Goal: Find contact information: Find contact information

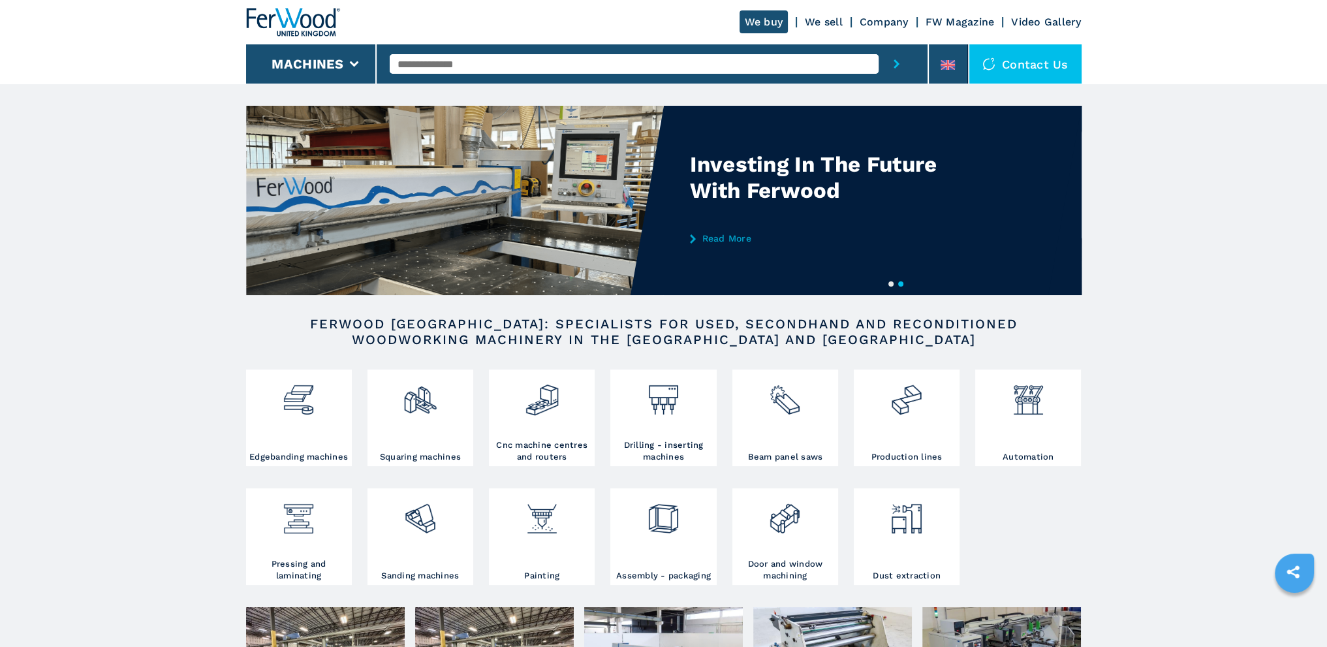
click at [1054, 57] on div "Contact us" at bounding box center [1025, 63] width 112 height 39
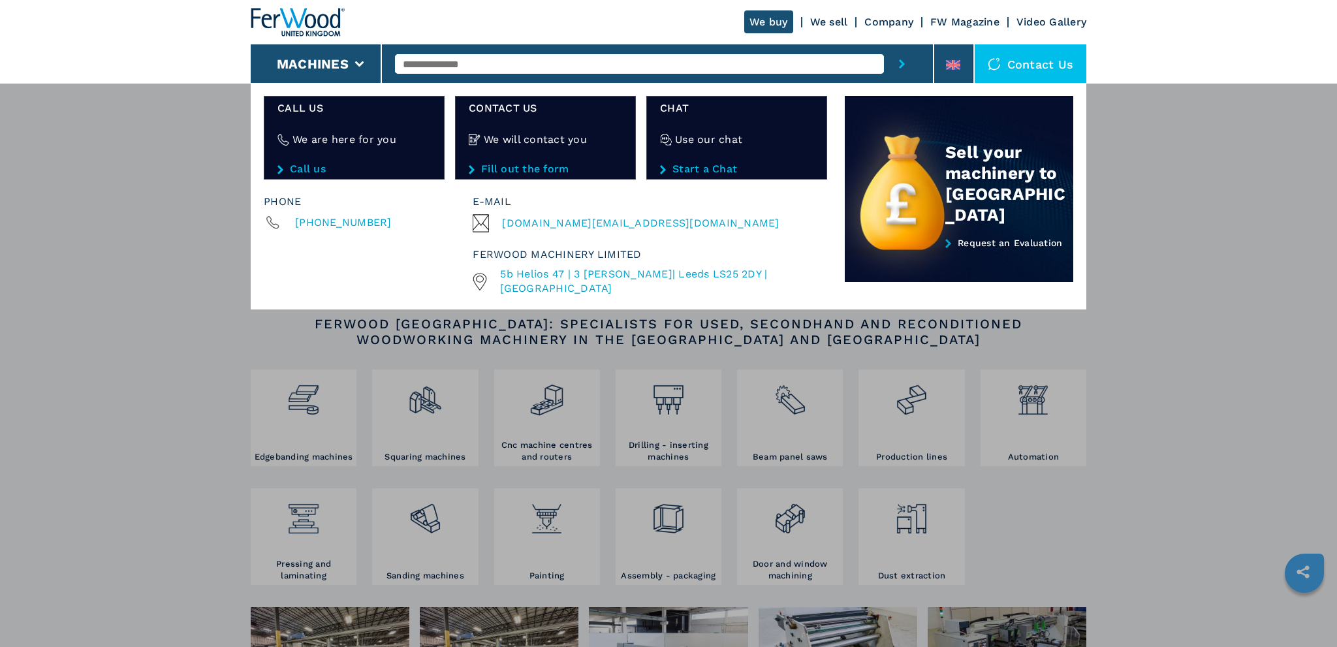
drag, startPoint x: 561, startPoint y: 224, endPoint x: 691, endPoint y: 205, distance: 131.3
click at [693, 200] on div "E-mail" at bounding box center [647, 202] width 349 height 18
drag, startPoint x: 674, startPoint y: 224, endPoint x: 501, endPoint y: 225, distance: 172.3
click at [501, 225] on div "[DOMAIN_NAME][EMAIL_ADDRESS][DOMAIN_NAME]" at bounding box center [647, 223] width 349 height 18
copy span "[DOMAIN_NAME][EMAIL_ADDRESS][DOMAIN_NAME]"
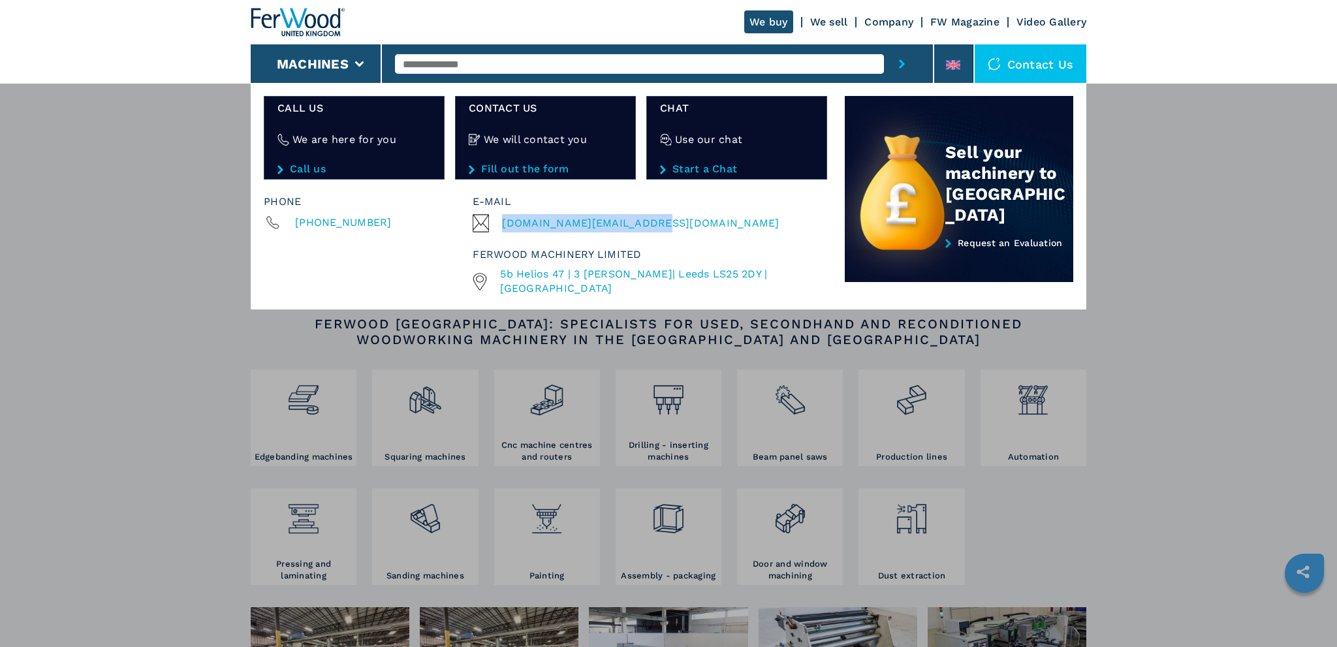
click at [1099, 545] on div "**********" at bounding box center [668, 406] width 1337 height 647
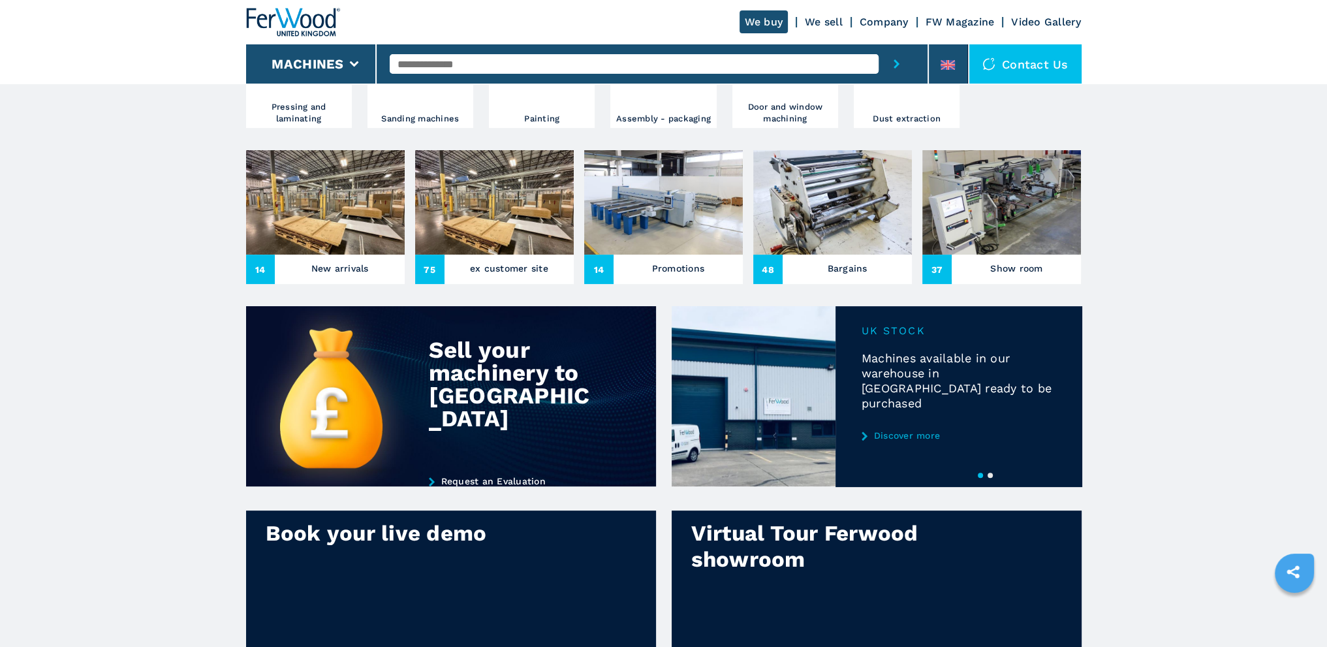
scroll to position [522, 0]
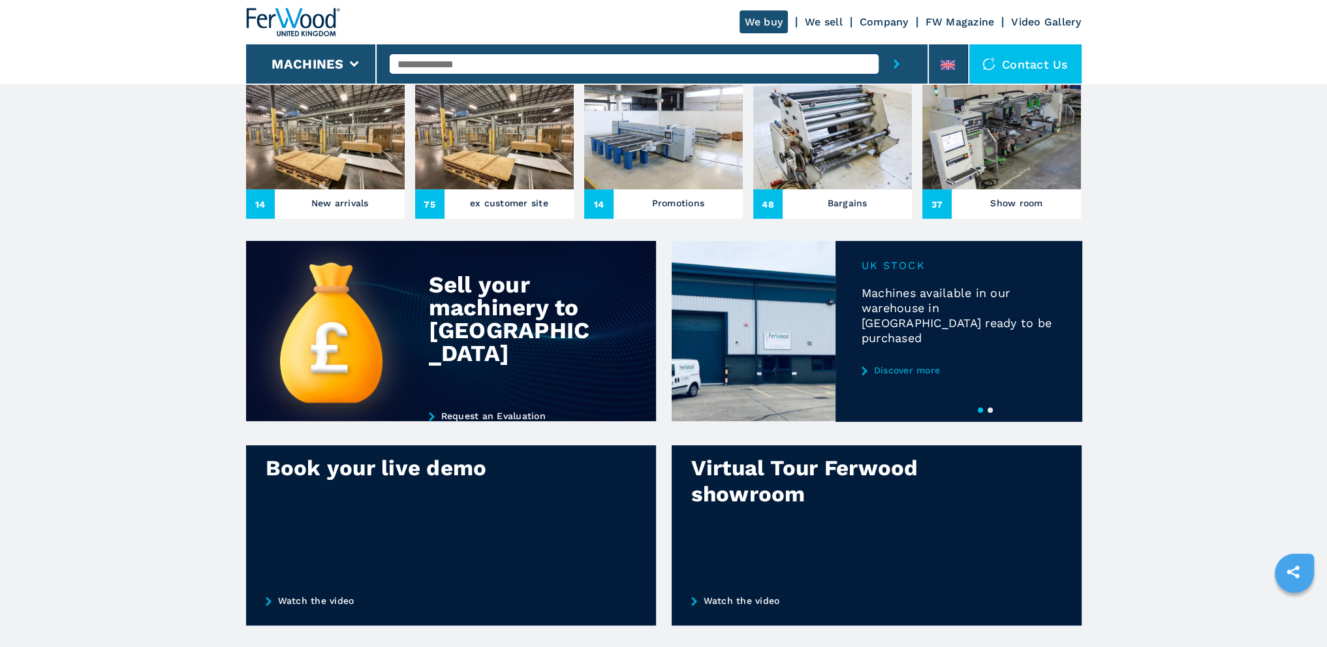
click at [137, 307] on main "1 2 New UK Stock Added Click here to view New UK Stock Added Click here to view…" at bounding box center [663, 339] width 1327 height 1723
